Goal: Task Accomplishment & Management: Complete application form

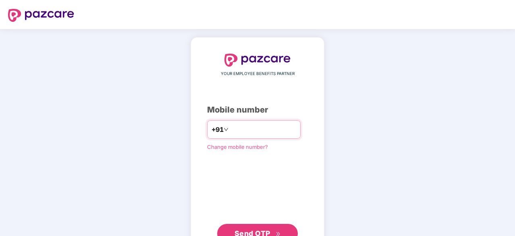
type input "*"
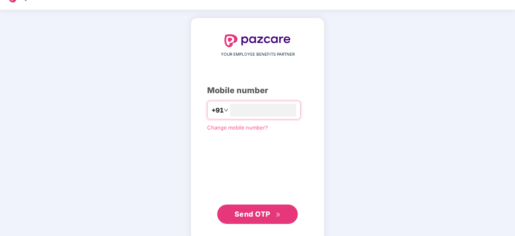
scroll to position [31, 0]
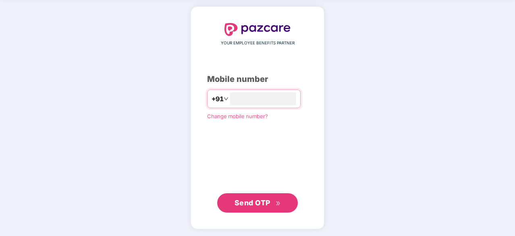
type input "**********"
click at [249, 205] on span "Send OTP" at bounding box center [253, 202] width 36 height 8
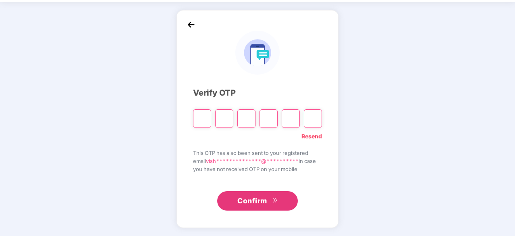
scroll to position [27, 0]
type input "*"
click at [245, 120] on input "Digit 3" at bounding box center [246, 119] width 18 height 19
type input "*"
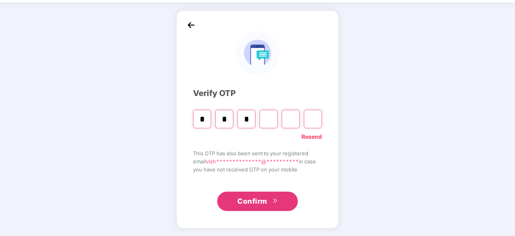
type input "*"
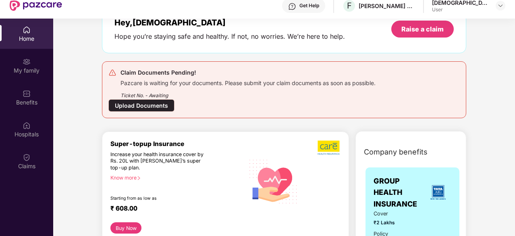
scroll to position [55, 0]
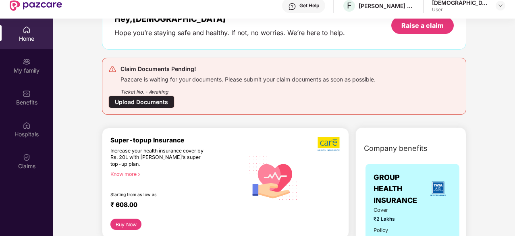
click at [148, 101] on div "Upload Documents" at bounding box center [141, 102] width 66 height 12
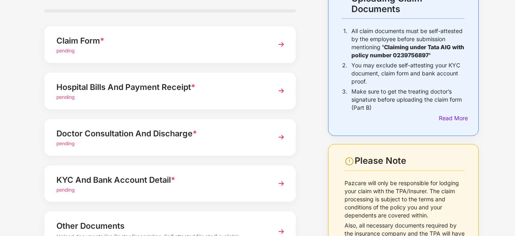
scroll to position [35, 0]
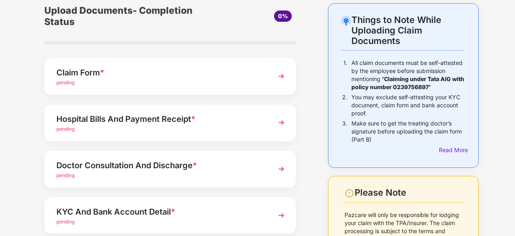
click at [143, 125] on div "pending" at bounding box center [160, 129] width 208 height 8
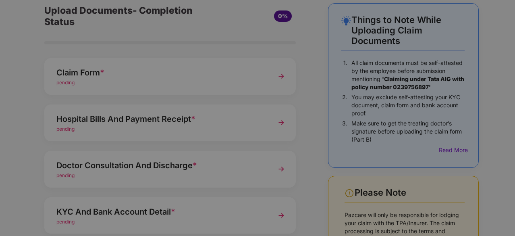
scroll to position [0, 0]
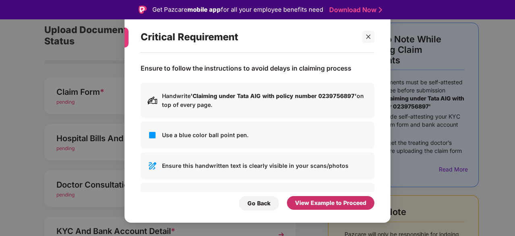
click at [330, 199] on div "View Example to Proceed" at bounding box center [330, 202] width 71 height 9
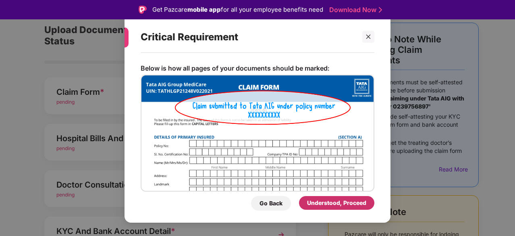
click at [326, 201] on div "Understood, Proceed" at bounding box center [336, 202] width 59 height 9
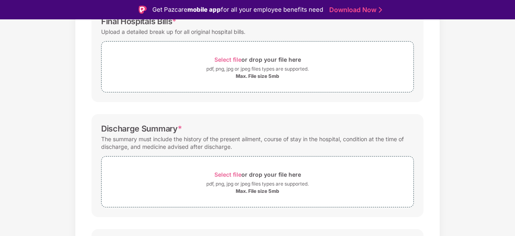
scroll to position [136, 0]
drag, startPoint x: 102, startPoint y: 130, endPoint x: 177, endPoint y: 125, distance: 75.9
click at [177, 125] on div "Discharge Summary *" at bounding box center [141, 129] width 81 height 10
copy div "Discharge Summary"
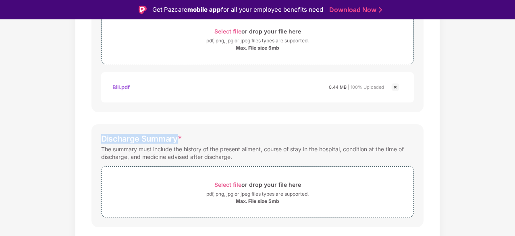
scroll to position [165, 0]
click at [193, 135] on div "Discharge Summary *" at bounding box center [257, 138] width 313 height 10
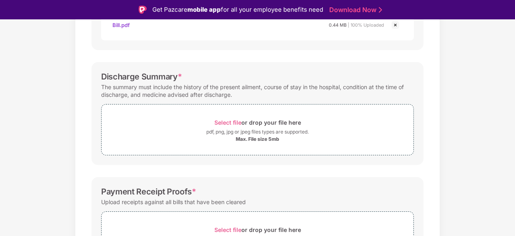
scroll to position [226, 0]
click at [234, 122] on span "Select file" at bounding box center [227, 122] width 27 height 7
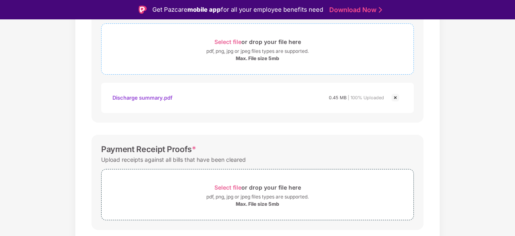
scroll to position [329, 0]
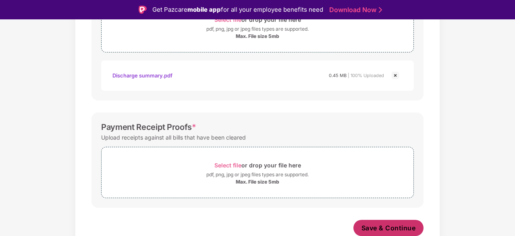
click at [376, 224] on span "Save & Continue" at bounding box center [388, 227] width 54 height 9
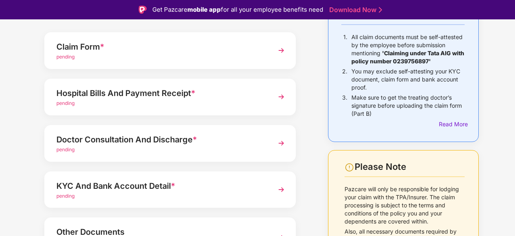
scroll to position [81, 0]
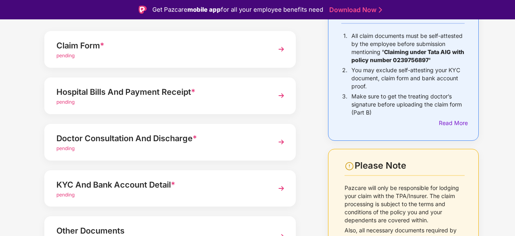
click at [259, 140] on div "Doctor Consultation And Discharge *" at bounding box center [160, 138] width 208 height 13
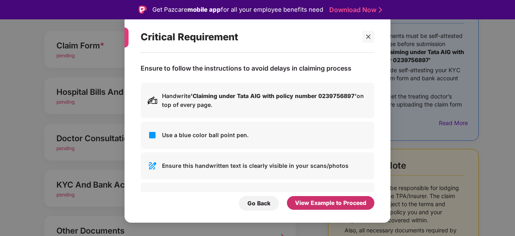
click at [349, 201] on div "View Example to Proceed" at bounding box center [330, 202] width 71 height 9
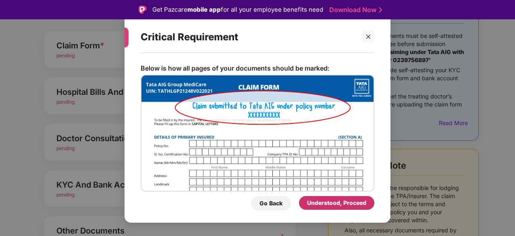
click at [350, 202] on div "Understood, Proceed" at bounding box center [336, 202] width 59 height 9
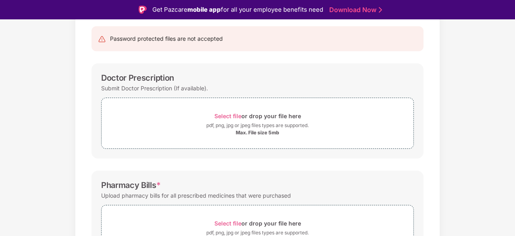
scroll to position [0, 0]
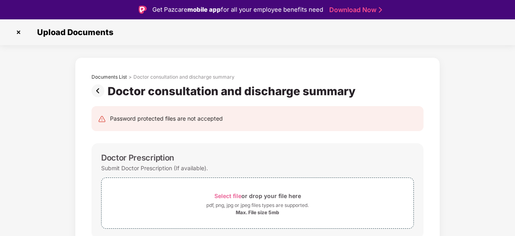
click at [19, 30] on img at bounding box center [18, 32] width 13 height 13
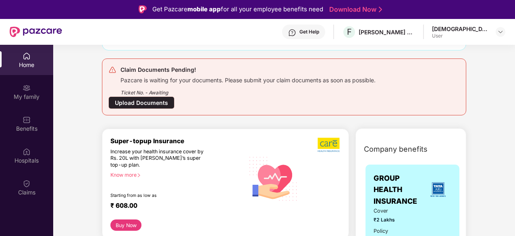
scroll to position [75, 0]
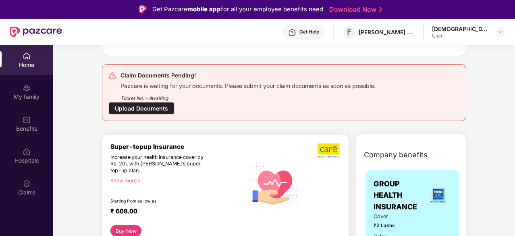
click at [152, 104] on div "Upload Documents" at bounding box center [141, 108] width 66 height 12
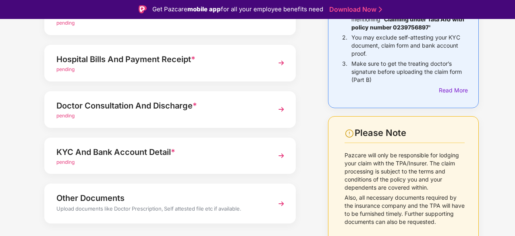
scroll to position [131, 0]
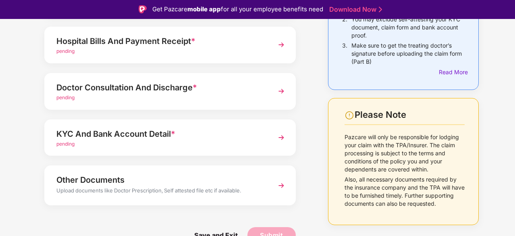
click at [222, 147] on div "pending" at bounding box center [160, 144] width 208 height 8
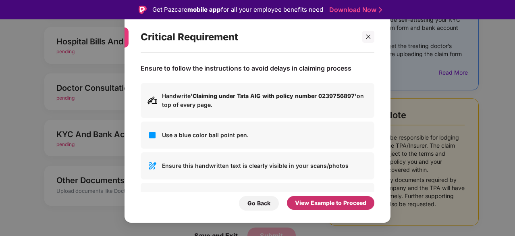
click at [330, 198] on div "View Example to Proceed" at bounding box center [330, 202] width 71 height 9
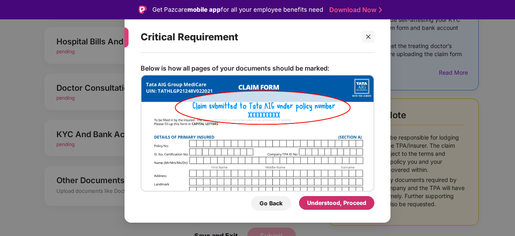
click at [332, 205] on div "Understood, Proceed" at bounding box center [336, 202] width 59 height 9
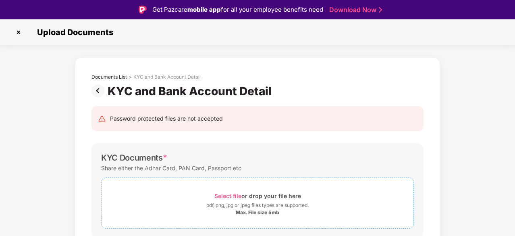
click at [229, 195] on span "Select file" at bounding box center [227, 195] width 27 height 7
